Goal: Task Accomplishment & Management: Complete application form

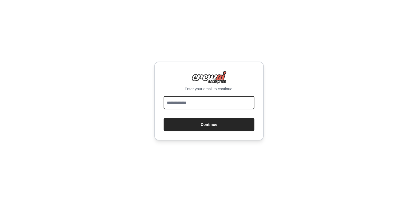
click at [224, 103] on input "email" at bounding box center [209, 102] width 91 height 13
click at [181, 105] on input "email" at bounding box center [209, 102] width 91 height 13
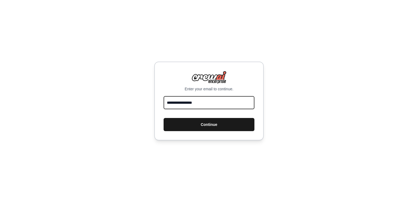
type input "**********"
click at [200, 129] on button "Continue" at bounding box center [209, 124] width 91 height 13
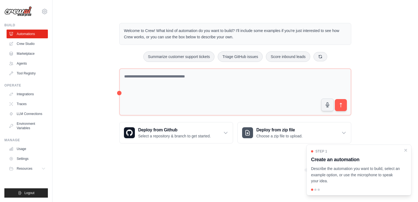
click at [406, 147] on div "Step 1 Create an automation Describe the automation you want to build, select a…" at bounding box center [358, 169] width 105 height 51
click at [407, 147] on div "Step 1 Create an automation Describe the automation you want to build, select a…" at bounding box center [358, 169] width 105 height 51
click at [407, 148] on icon "Close walkthrough" at bounding box center [405, 149] width 5 height 5
